Goal: Information Seeking & Learning: Learn about a topic

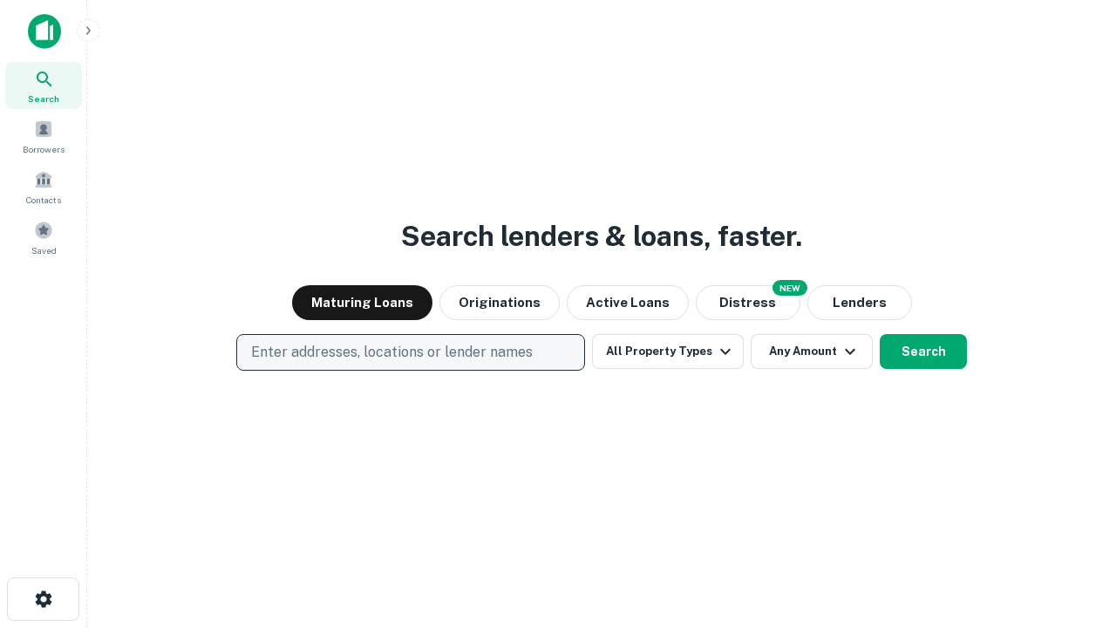
click at [410, 352] on p "Enter addresses, locations or lender names" at bounding box center [392, 352] width 282 height 21
type input "**********"
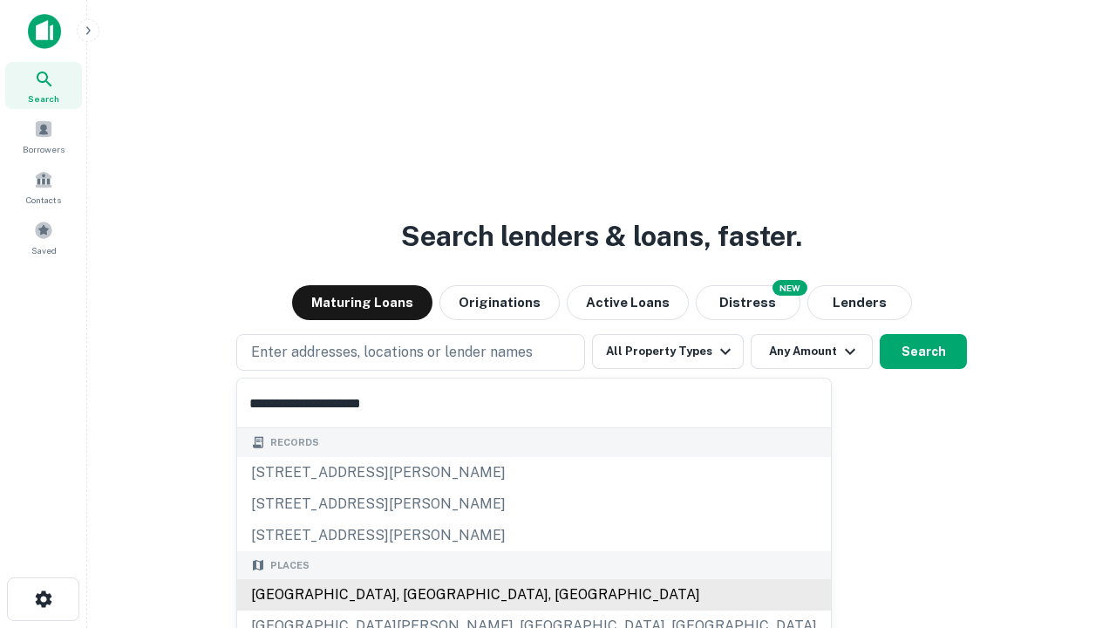
click at [417, 594] on div "[GEOGRAPHIC_DATA], [GEOGRAPHIC_DATA], [GEOGRAPHIC_DATA]" at bounding box center [534, 594] width 594 height 31
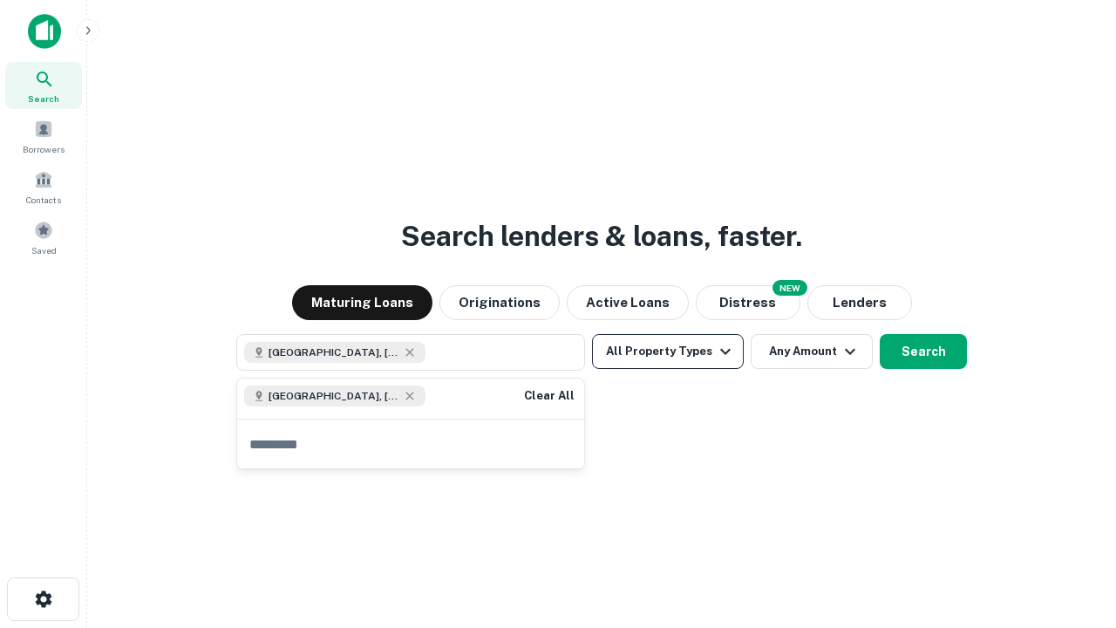
click at [668, 351] on button "All Property Types" at bounding box center [668, 351] width 152 height 35
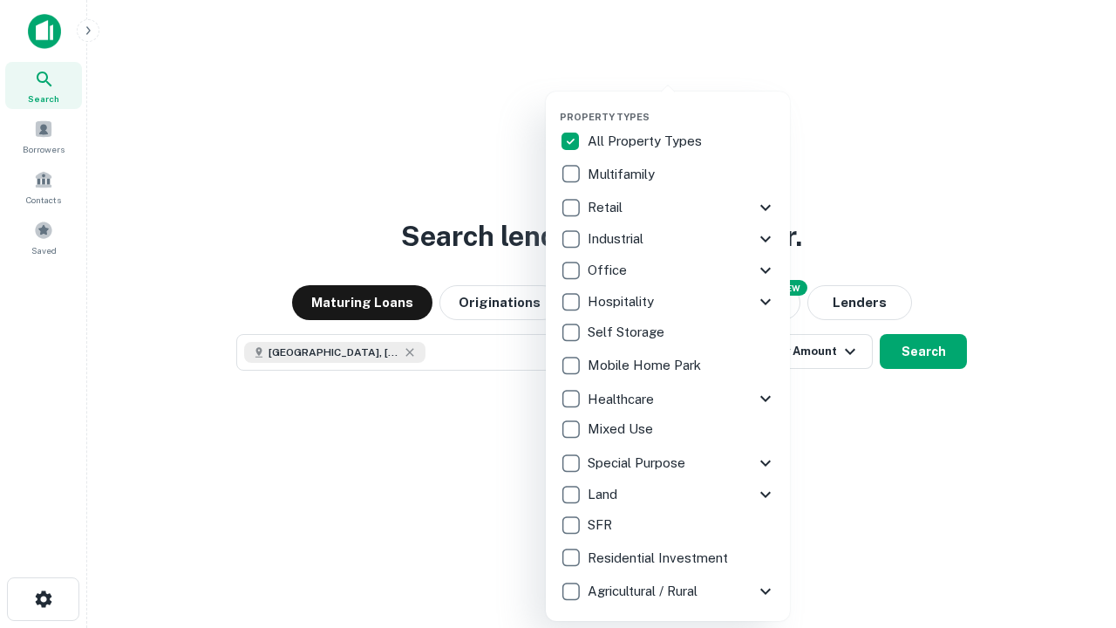
click at [682, 105] on button "button" at bounding box center [682, 105] width 244 height 1
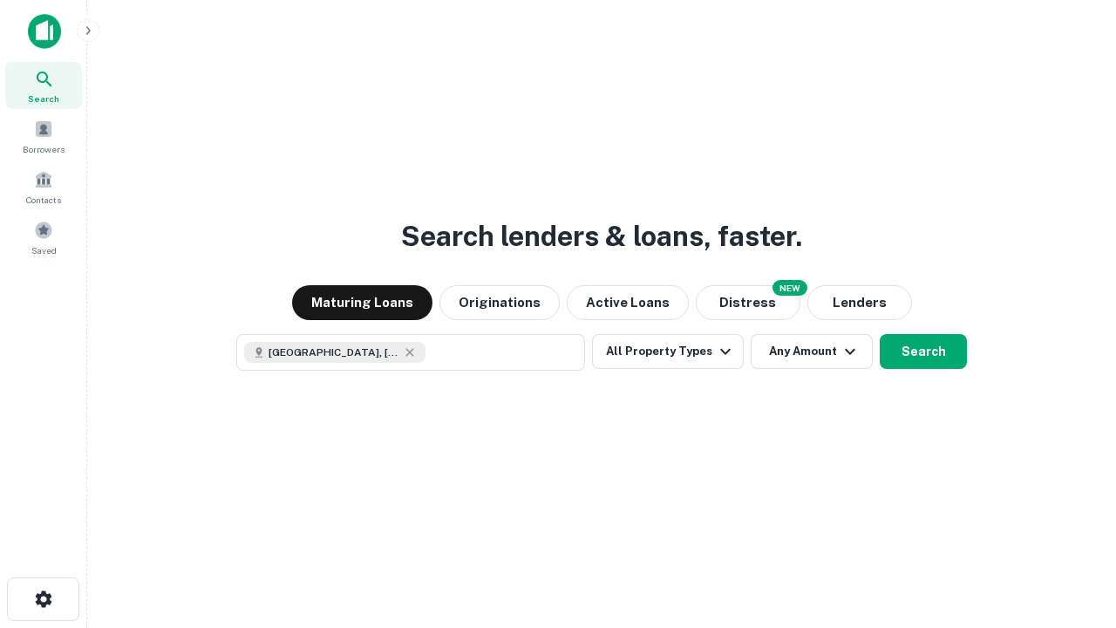
scroll to position [28, 0]
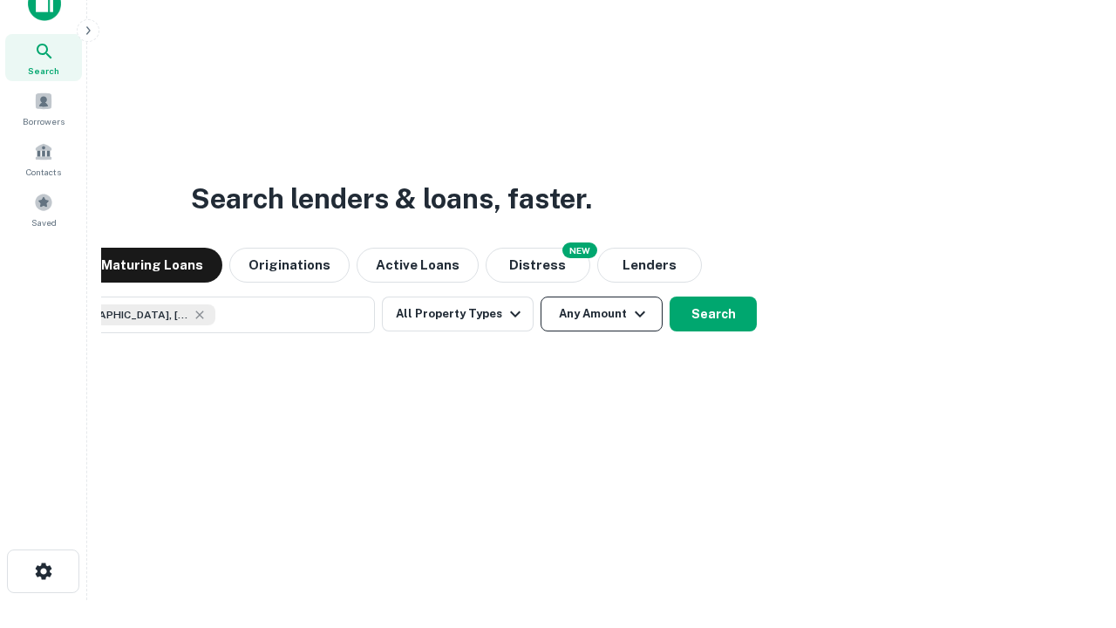
click at [540, 296] on button "Any Amount" at bounding box center [601, 313] width 122 height 35
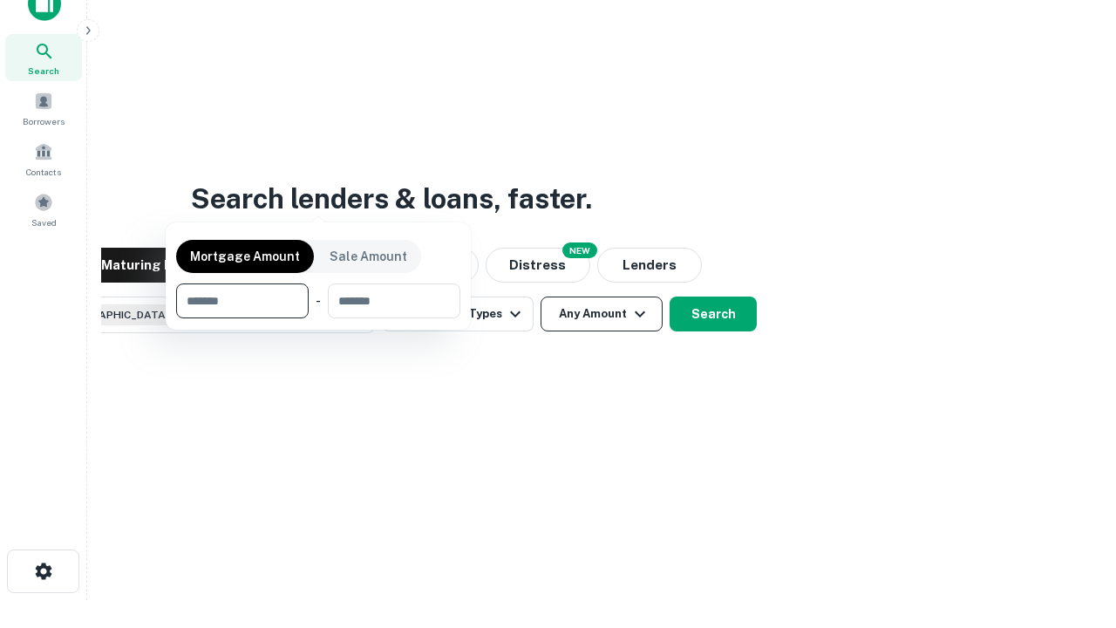
scroll to position [126, 493]
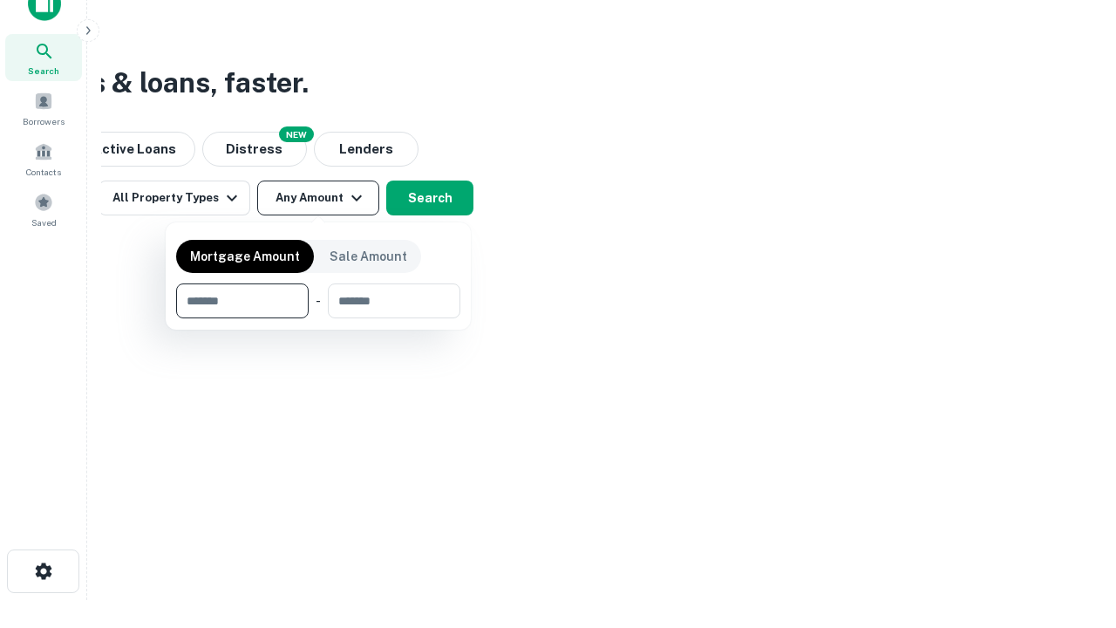
type input "*******"
click at [318, 318] on button "button" at bounding box center [318, 318] width 284 height 1
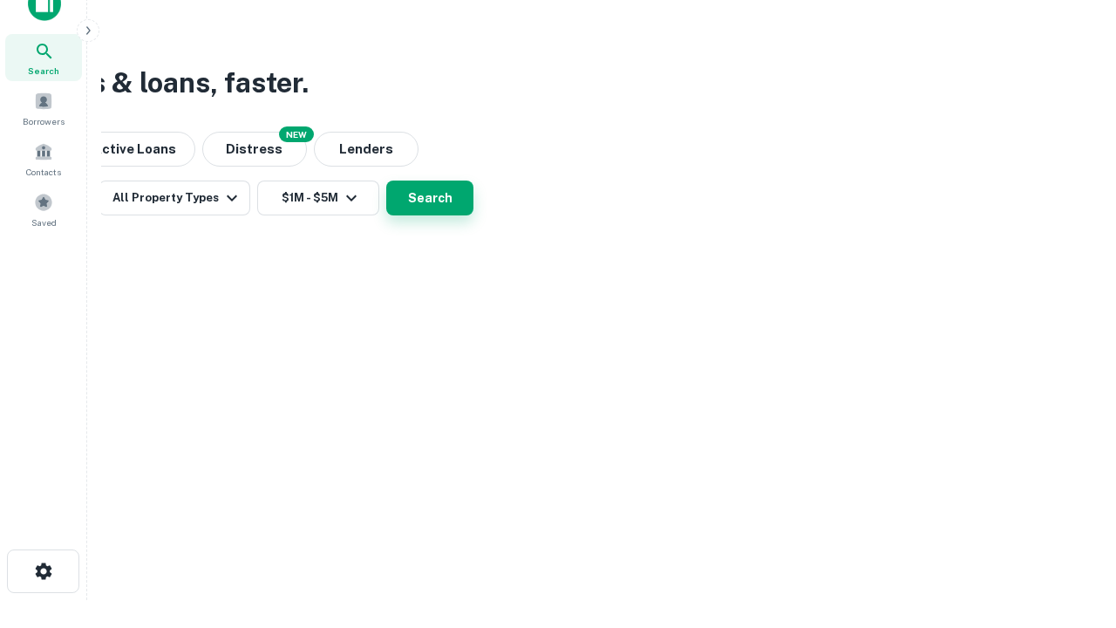
click at [473, 215] on button "Search" at bounding box center [429, 197] width 87 height 35
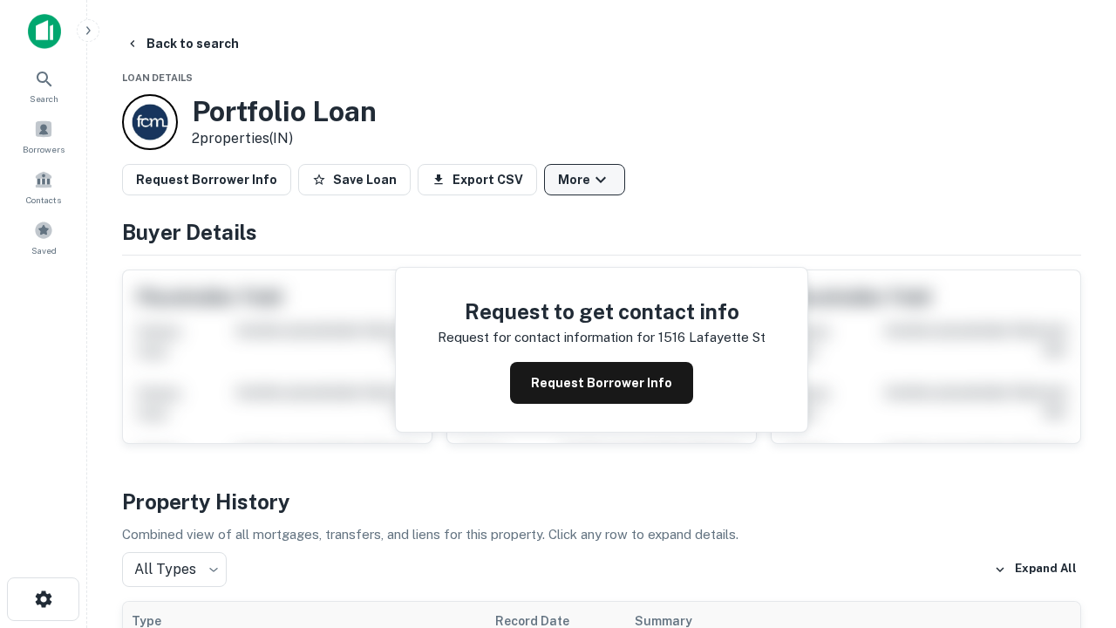
click at [584, 180] on button "More" at bounding box center [584, 179] width 81 height 31
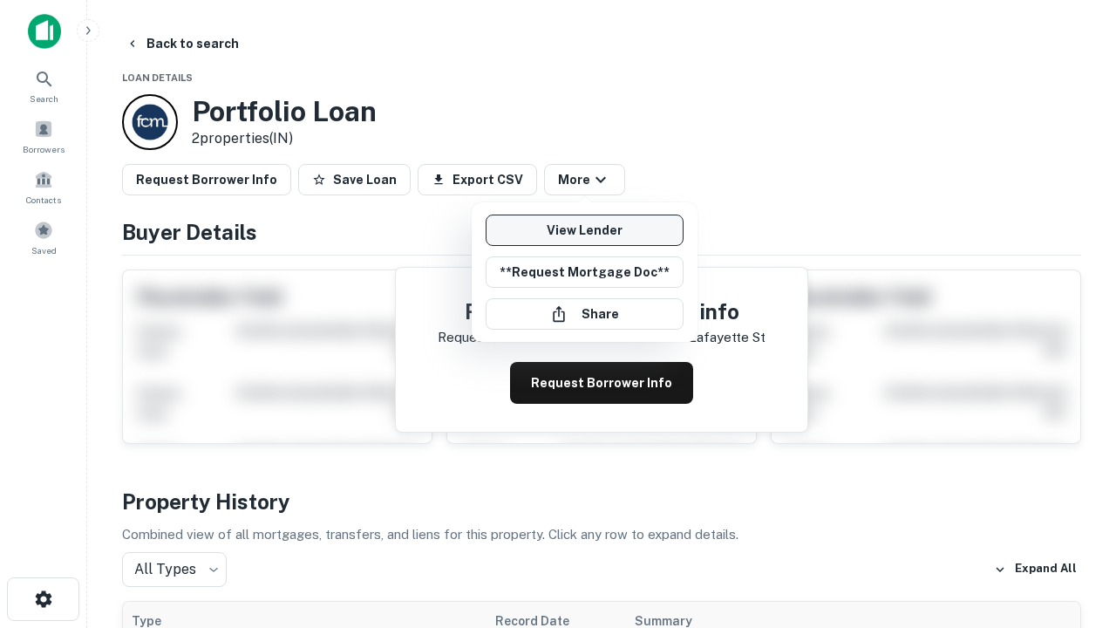
click at [584, 230] on link "View Lender" at bounding box center [584, 229] width 198 height 31
